Goal: Task Accomplishment & Management: Use online tool/utility

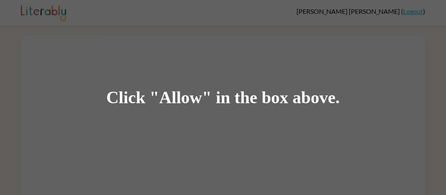
click at [379, 113] on div "Click "Allow" in the box above." at bounding box center [223, 97] width 446 height 195
click at [382, 116] on div "Click "Allow" in the box above." at bounding box center [223, 97] width 446 height 195
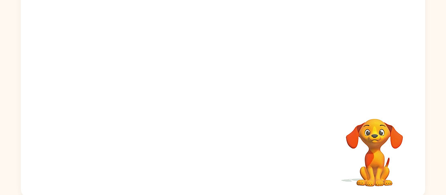
scroll to position [92, 0]
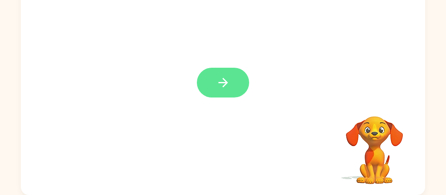
click at [222, 88] on icon "button" at bounding box center [223, 83] width 14 height 14
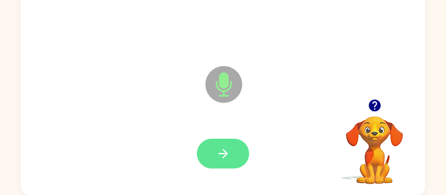
click at [238, 156] on button "button" at bounding box center [223, 154] width 52 height 30
click at [232, 158] on button "button" at bounding box center [223, 154] width 52 height 30
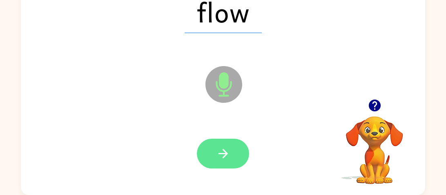
click at [222, 167] on button "button" at bounding box center [223, 154] width 52 height 30
click at [229, 155] on icon "button" at bounding box center [223, 154] width 14 height 14
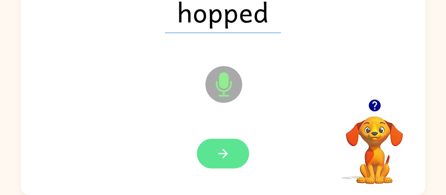
click at [232, 152] on button "button" at bounding box center [223, 154] width 52 height 30
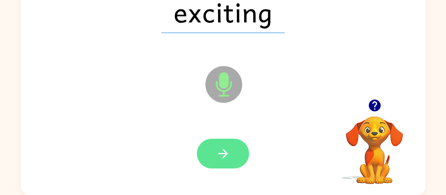
click at [220, 156] on icon "button" at bounding box center [223, 154] width 14 height 14
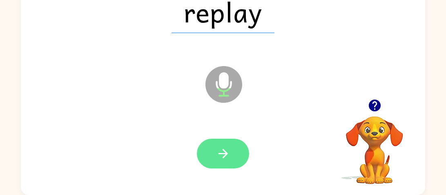
click at [228, 149] on icon "button" at bounding box center [223, 154] width 14 height 14
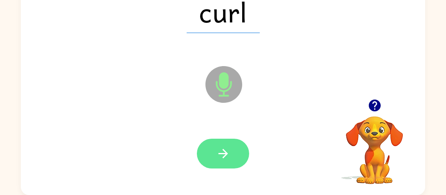
click at [216, 158] on icon "button" at bounding box center [223, 154] width 14 height 14
click at [222, 156] on icon "button" at bounding box center [223, 154] width 14 height 14
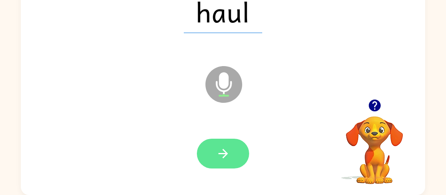
click at [216, 156] on icon "button" at bounding box center [223, 154] width 14 height 14
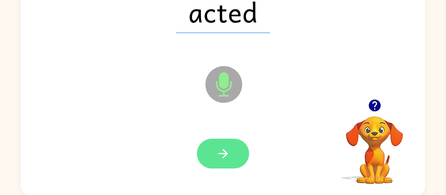
click at [222, 153] on icon "button" at bounding box center [223, 154] width 14 height 14
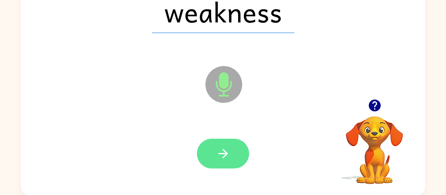
click at [218, 162] on button "button" at bounding box center [223, 154] width 52 height 30
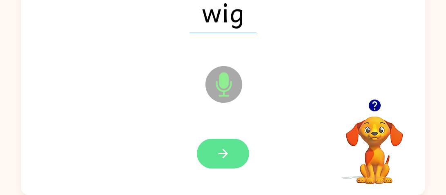
click at [233, 157] on button "button" at bounding box center [223, 154] width 52 height 30
click at [231, 156] on button "button" at bounding box center [223, 154] width 52 height 30
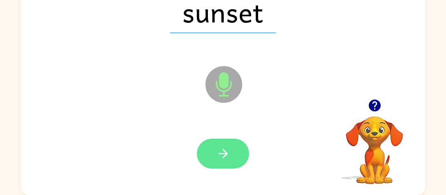
click at [221, 152] on icon "button" at bounding box center [223, 154] width 14 height 14
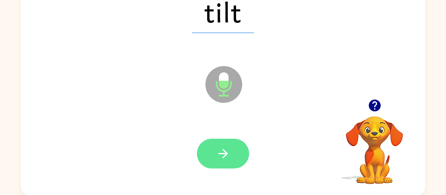
click at [233, 153] on button "button" at bounding box center [223, 154] width 52 height 30
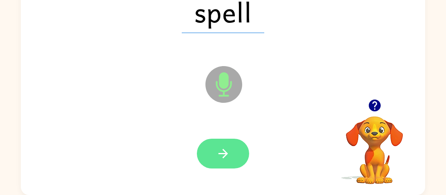
click at [228, 149] on icon "button" at bounding box center [223, 154] width 14 height 14
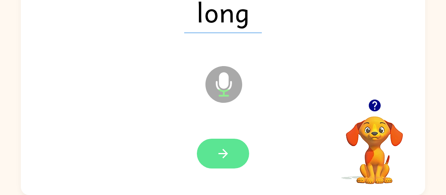
click at [222, 158] on icon "button" at bounding box center [223, 154] width 14 height 14
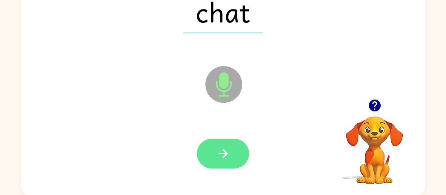
click at [230, 166] on button "button" at bounding box center [223, 154] width 52 height 30
click at [229, 156] on icon "button" at bounding box center [223, 154] width 14 height 14
click at [230, 156] on button "button" at bounding box center [223, 154] width 52 height 30
click at [231, 151] on button "button" at bounding box center [223, 154] width 52 height 30
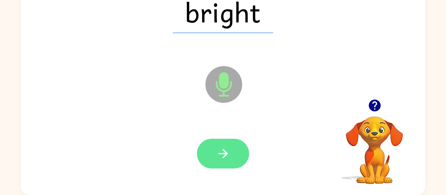
click at [224, 156] on icon "button" at bounding box center [222, 153] width 9 height 9
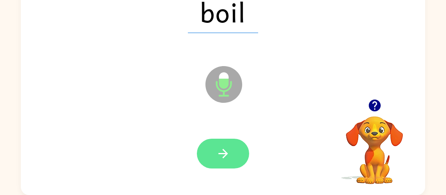
click at [222, 159] on icon "button" at bounding box center [223, 154] width 14 height 14
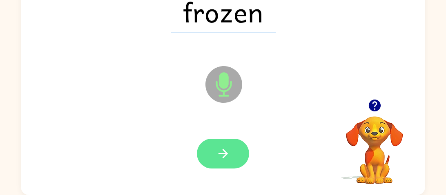
click at [226, 148] on icon "button" at bounding box center [223, 154] width 14 height 14
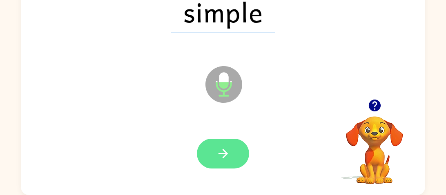
click at [213, 158] on button "button" at bounding box center [223, 154] width 52 height 30
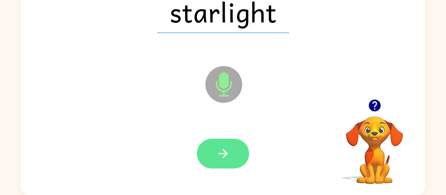
click at [221, 147] on icon "button" at bounding box center [223, 154] width 14 height 14
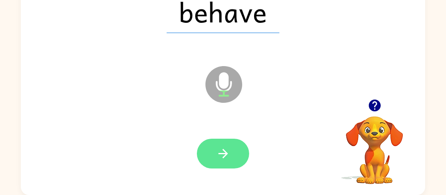
click at [221, 153] on icon "button" at bounding box center [222, 153] width 9 height 9
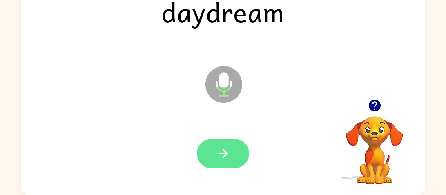
click at [222, 150] on icon "button" at bounding box center [223, 154] width 14 height 14
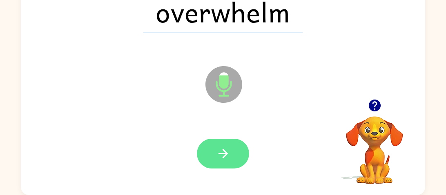
click at [229, 154] on icon "button" at bounding box center [223, 154] width 14 height 14
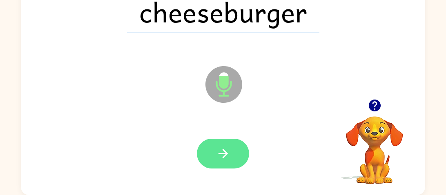
click at [229, 159] on icon "button" at bounding box center [223, 154] width 14 height 14
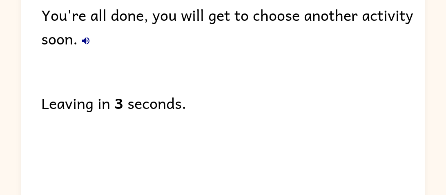
scroll to position [58, 0]
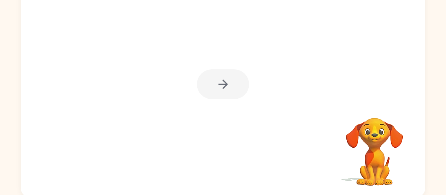
scroll to position [90, 0]
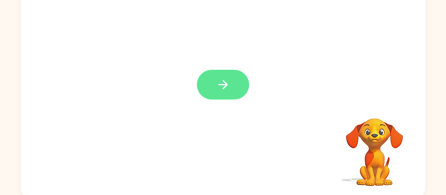
click at [218, 91] on icon "button" at bounding box center [223, 85] width 14 height 14
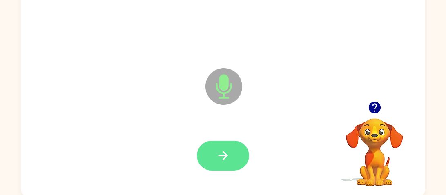
click at [224, 151] on icon "button" at bounding box center [223, 156] width 14 height 14
click at [226, 161] on icon "button" at bounding box center [223, 156] width 14 height 14
click at [220, 142] on button "button" at bounding box center [223, 156] width 52 height 30
click at [228, 149] on icon "button" at bounding box center [223, 156] width 14 height 14
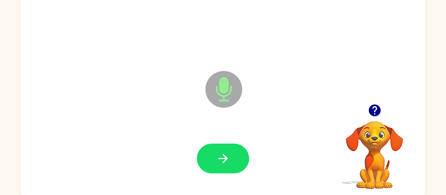
scroll to position [84, 0]
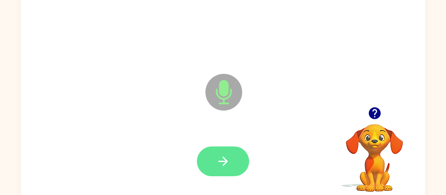
click at [229, 162] on icon "button" at bounding box center [223, 161] width 14 height 14
click at [224, 158] on icon "button" at bounding box center [222, 161] width 9 height 9
click at [214, 174] on button "button" at bounding box center [223, 162] width 52 height 30
click at [229, 159] on icon "button" at bounding box center [223, 161] width 14 height 14
click at [224, 164] on icon "button" at bounding box center [223, 161] width 14 height 14
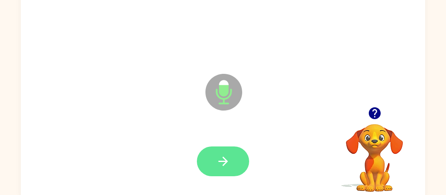
click at [227, 167] on icon "button" at bounding box center [223, 161] width 14 height 14
click at [220, 161] on icon "button" at bounding box center [222, 161] width 9 height 9
click at [224, 155] on icon "button" at bounding box center [223, 161] width 14 height 14
click at [234, 152] on button "button" at bounding box center [223, 162] width 52 height 30
click at [213, 167] on button "button" at bounding box center [223, 162] width 52 height 30
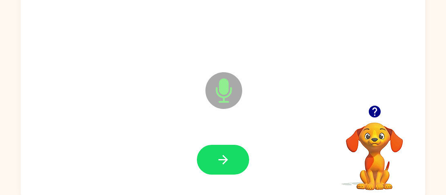
scroll to position [86, 0]
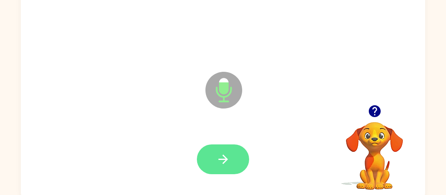
click at [229, 158] on icon "button" at bounding box center [223, 159] width 14 height 14
click at [230, 168] on button "button" at bounding box center [223, 159] width 52 height 30
click at [218, 158] on icon "button" at bounding box center [223, 159] width 14 height 14
click at [222, 161] on icon "button" at bounding box center [223, 159] width 14 height 14
click at [224, 166] on icon "button" at bounding box center [223, 159] width 14 height 14
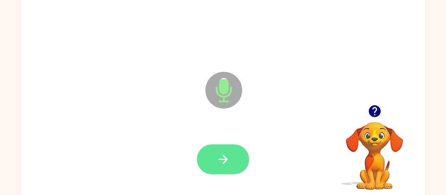
click at [226, 154] on icon "button" at bounding box center [223, 159] width 14 height 14
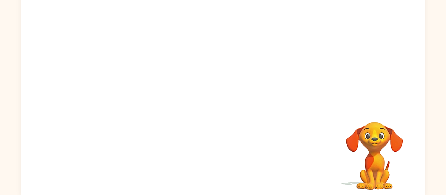
click at [440, 90] on div "Your browser must support playing .mp4 files to use Literably. Please try using…" at bounding box center [223, 82] width 446 height 237
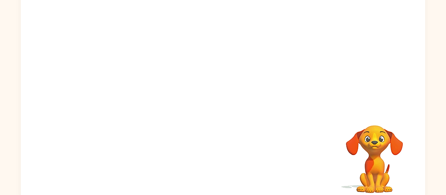
scroll to position [92, 0]
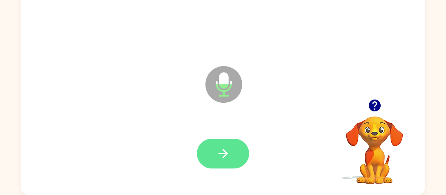
click at [220, 156] on icon "button" at bounding box center [223, 154] width 14 height 14
click at [224, 158] on icon "button" at bounding box center [223, 154] width 14 height 14
click at [220, 150] on icon "button" at bounding box center [223, 154] width 14 height 14
click at [212, 158] on button "button" at bounding box center [223, 154] width 52 height 30
click at [230, 156] on button "button" at bounding box center [223, 154] width 52 height 30
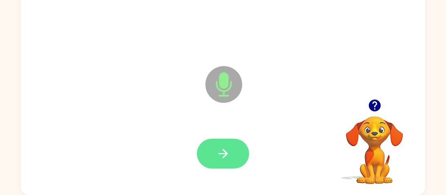
click at [225, 151] on icon "button" at bounding box center [222, 153] width 9 height 9
click at [227, 158] on icon "button" at bounding box center [223, 154] width 14 height 14
click at [226, 167] on button "button" at bounding box center [223, 154] width 52 height 30
click at [225, 151] on icon "button" at bounding box center [223, 154] width 14 height 14
click at [234, 159] on button "button" at bounding box center [223, 154] width 52 height 30
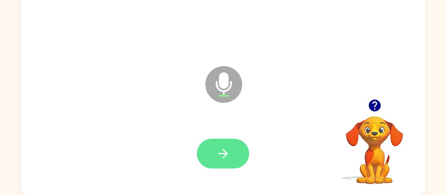
click at [223, 158] on icon "button" at bounding box center [223, 154] width 14 height 14
click at [216, 160] on icon "button" at bounding box center [223, 154] width 14 height 14
click at [219, 160] on icon "button" at bounding box center [223, 154] width 14 height 14
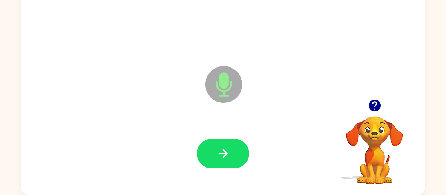
click at [374, 111] on icon "button" at bounding box center [374, 106] width 12 height 12
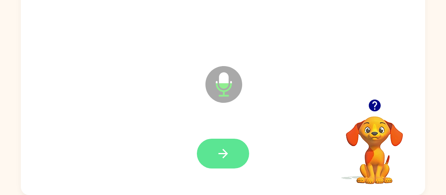
click at [220, 147] on icon "button" at bounding box center [223, 154] width 14 height 14
click at [220, 157] on icon "button" at bounding box center [223, 154] width 14 height 14
click at [220, 151] on icon "button" at bounding box center [223, 154] width 14 height 14
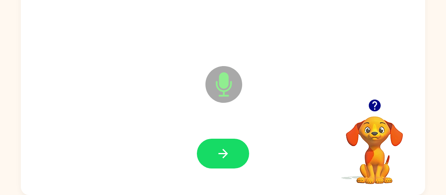
click at [377, 106] on icon "button" at bounding box center [374, 106] width 12 height 12
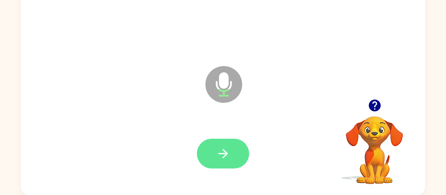
click at [222, 155] on icon "button" at bounding box center [223, 154] width 14 height 14
click at [219, 159] on icon "button" at bounding box center [223, 154] width 14 height 14
click at [220, 149] on icon "button" at bounding box center [223, 154] width 14 height 14
click at [215, 162] on button "button" at bounding box center [223, 154] width 52 height 30
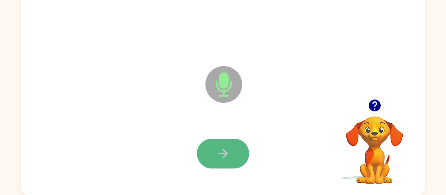
click at [226, 155] on icon "button" at bounding box center [222, 153] width 9 height 9
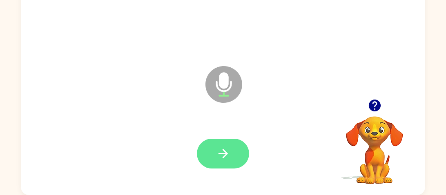
click at [220, 151] on icon "button" at bounding box center [223, 154] width 14 height 14
click at [223, 155] on icon "button" at bounding box center [223, 154] width 14 height 14
click at [219, 145] on button "button" at bounding box center [223, 154] width 52 height 30
click at [227, 158] on icon "button" at bounding box center [223, 154] width 14 height 14
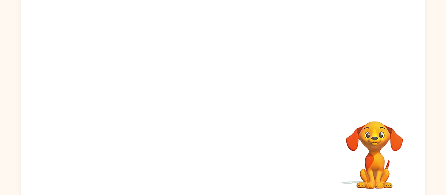
scroll to position [90, 0]
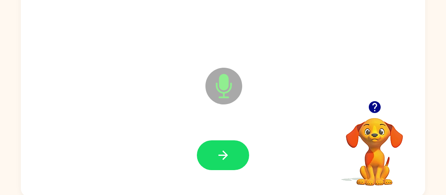
click at [375, 111] on icon "button" at bounding box center [374, 107] width 12 height 12
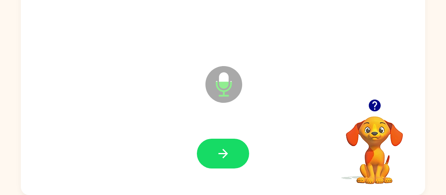
click at [377, 102] on icon "button" at bounding box center [374, 106] width 12 height 12
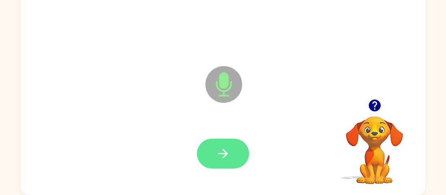
click at [222, 156] on icon "button" at bounding box center [223, 154] width 14 height 14
click at [214, 152] on button "button" at bounding box center [223, 154] width 52 height 30
click at [232, 153] on button "button" at bounding box center [223, 154] width 52 height 30
click at [228, 158] on icon "button" at bounding box center [223, 154] width 14 height 14
click at [219, 153] on icon "button" at bounding box center [222, 153] width 9 height 9
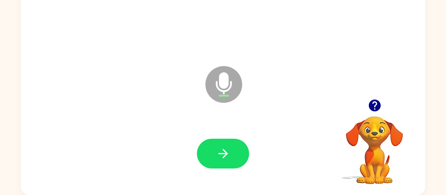
click at [371, 110] on icon "button" at bounding box center [374, 106] width 12 height 12
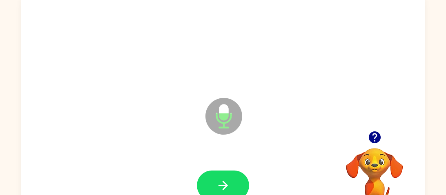
scroll to position [62, 0]
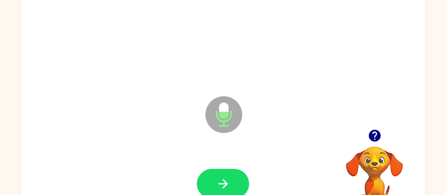
click at [370, 138] on icon "button" at bounding box center [374, 136] width 12 height 12
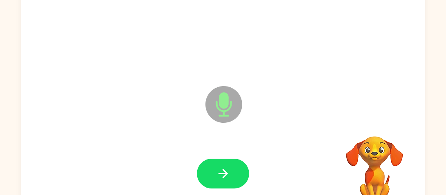
scroll to position [71, 0]
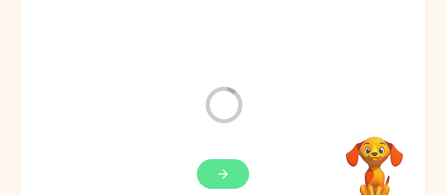
click at [218, 175] on icon "button" at bounding box center [223, 174] width 14 height 14
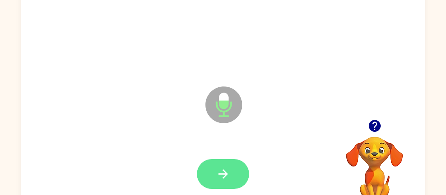
click at [224, 169] on icon "button" at bounding box center [223, 174] width 14 height 14
click at [216, 175] on icon "button" at bounding box center [223, 174] width 14 height 14
click at [224, 172] on icon "button" at bounding box center [223, 174] width 14 height 14
click at [223, 168] on icon "button" at bounding box center [223, 174] width 14 height 14
click at [219, 169] on icon "button" at bounding box center [223, 174] width 14 height 14
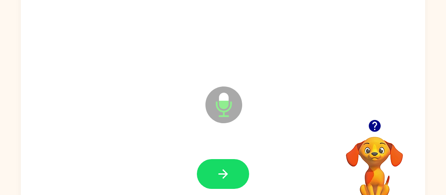
click at [372, 131] on icon "button" at bounding box center [374, 126] width 14 height 14
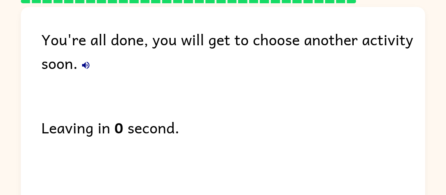
scroll to position [31, 0]
